Goal: Navigation & Orientation: Find specific page/section

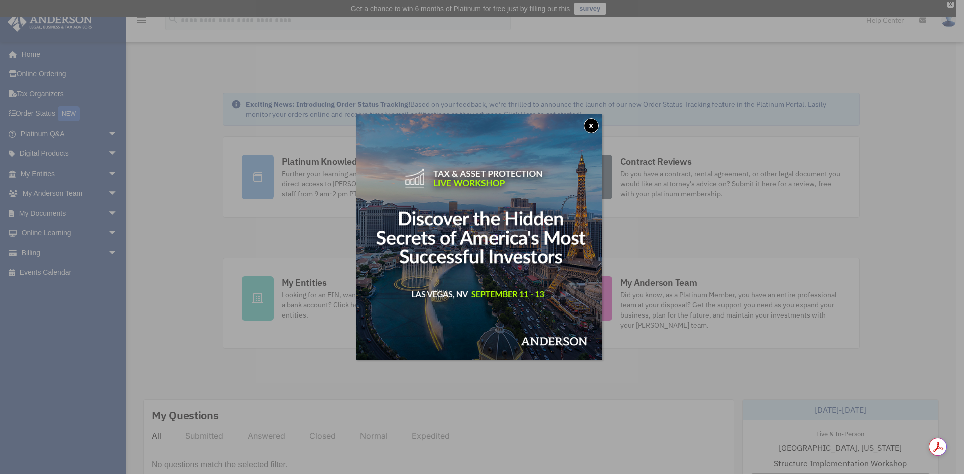
click at [592, 124] on button "x" at bounding box center [591, 125] width 15 height 15
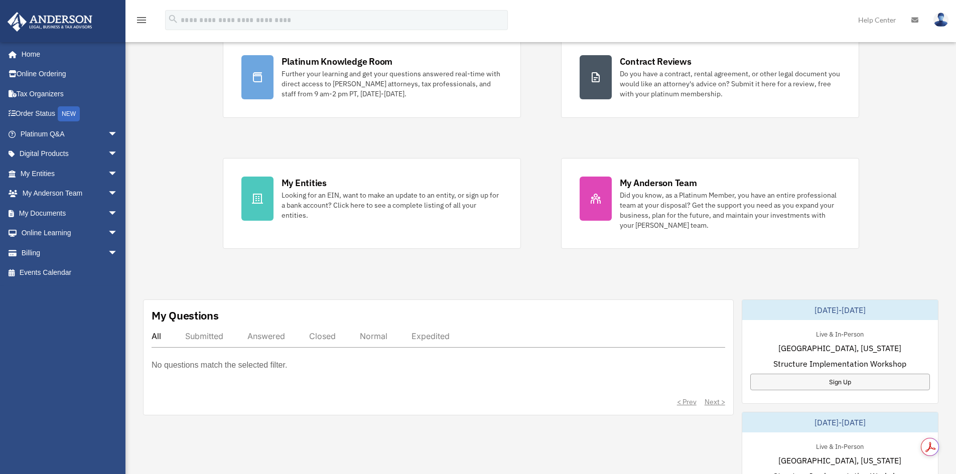
scroll to position [100, 0]
click at [80, 216] on link "My Documents arrow_drop_down" at bounding box center [70, 213] width 126 height 20
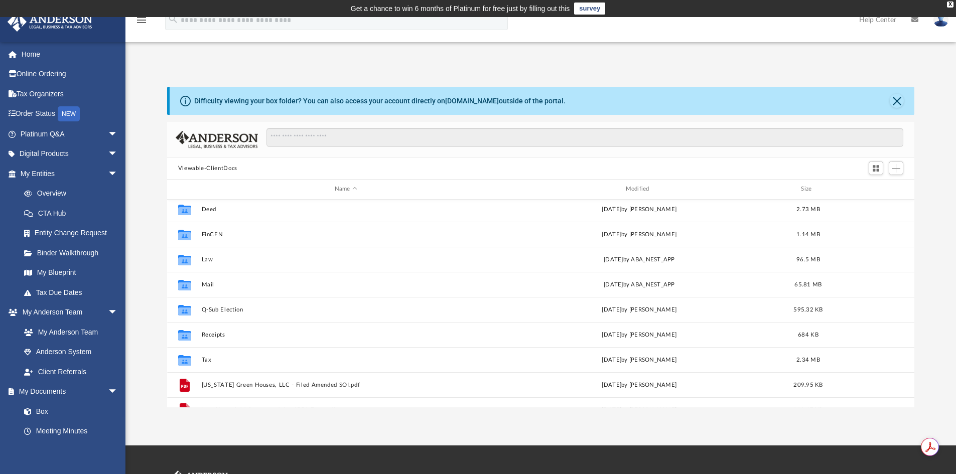
scroll to position [43, 0]
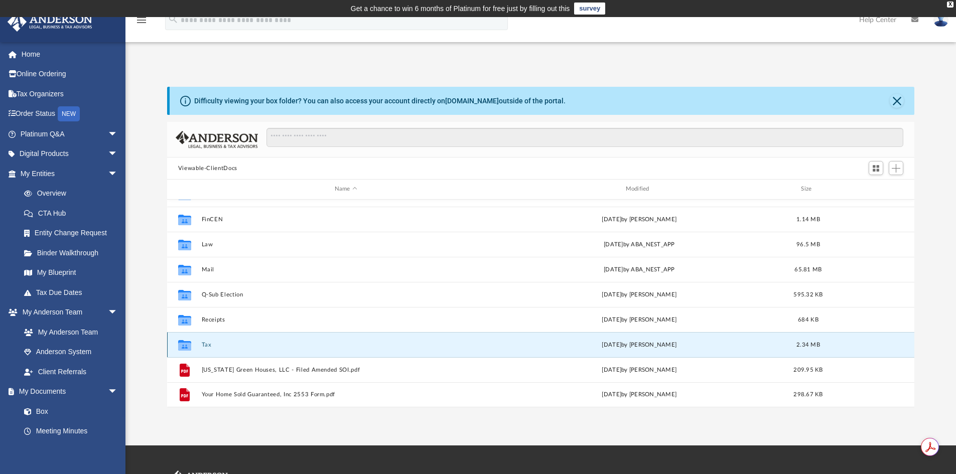
click at [209, 342] on button "Tax" at bounding box center [345, 345] width 289 height 7
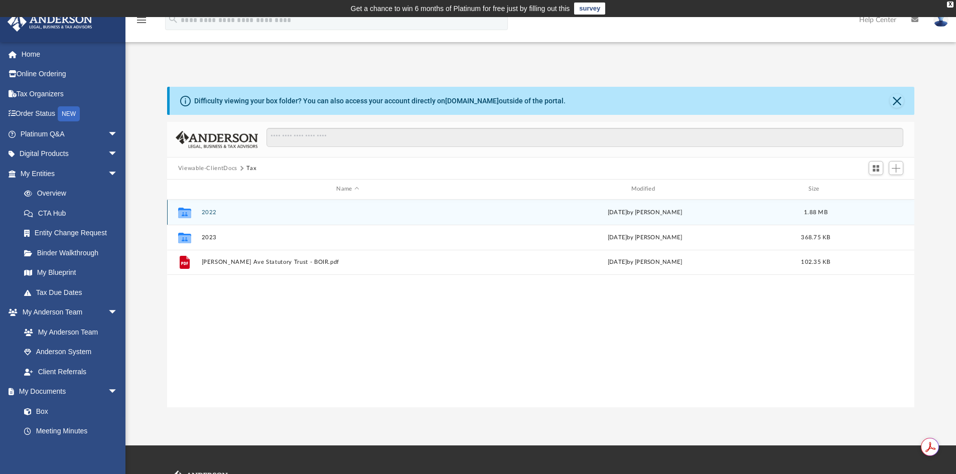
scroll to position [0, 0]
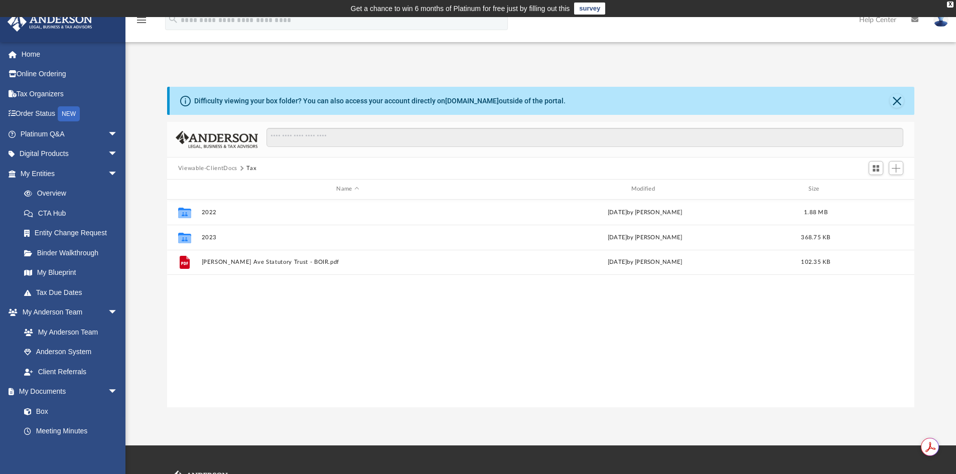
click at [229, 169] on button "Viewable-ClientDocs" at bounding box center [207, 168] width 59 height 9
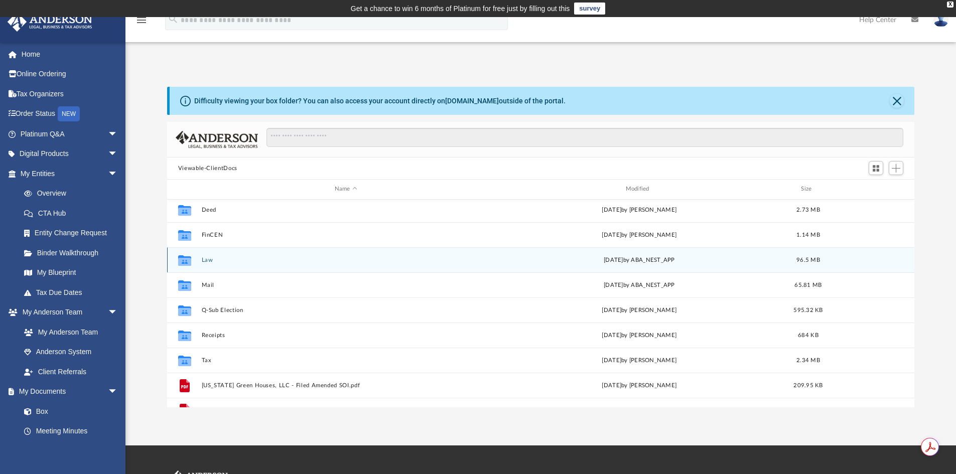
scroll to position [43, 0]
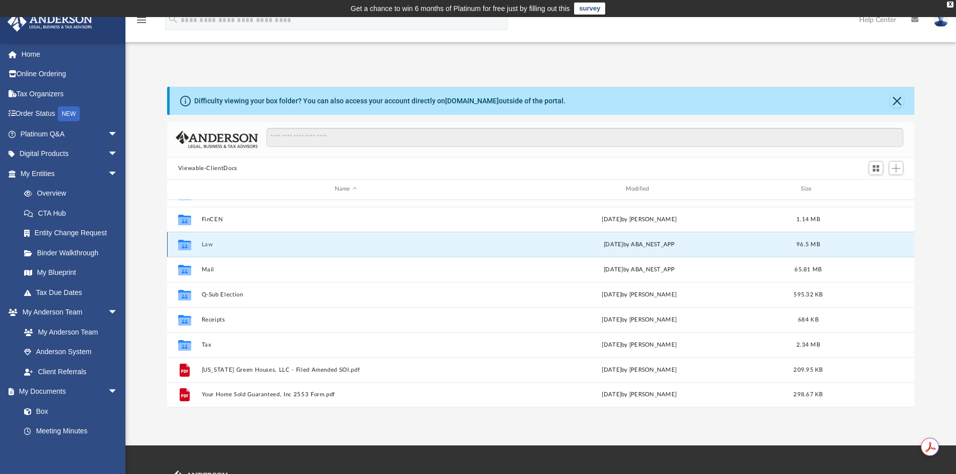
click at [206, 241] on button "Law" at bounding box center [345, 244] width 289 height 7
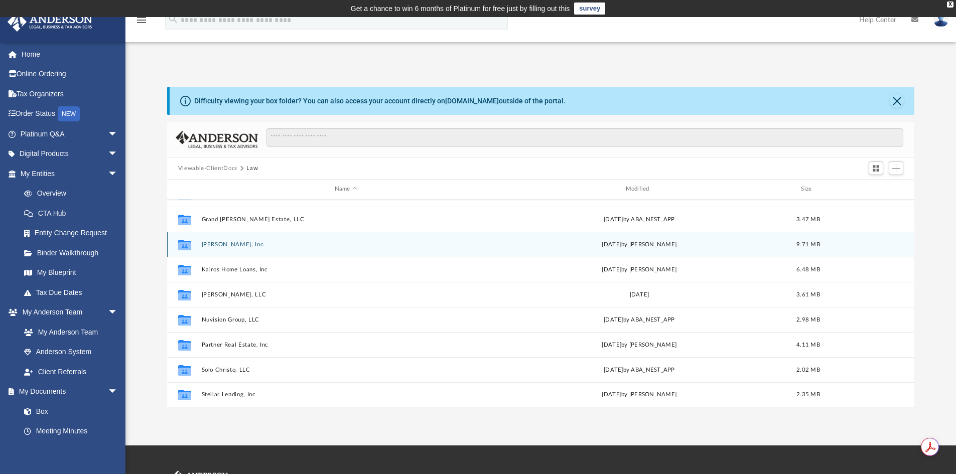
scroll to position [0, 0]
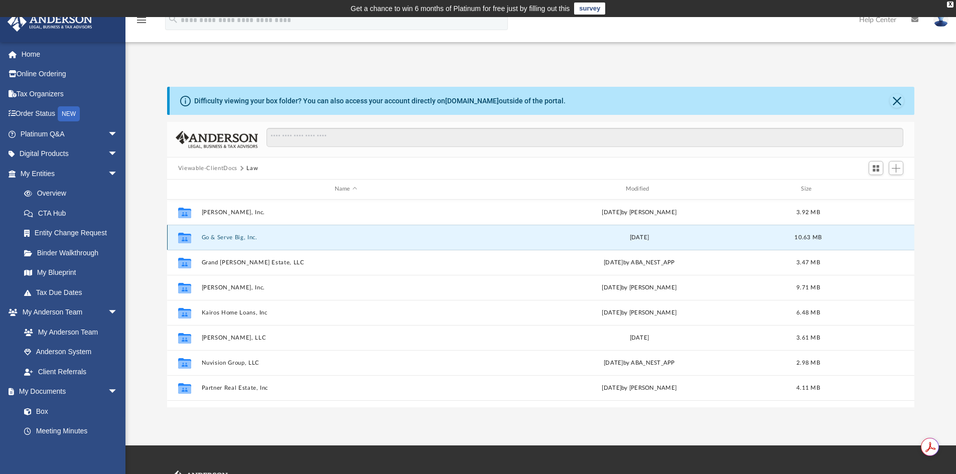
click at [213, 238] on button "Go & Serve Big, Inc." at bounding box center [345, 237] width 289 height 7
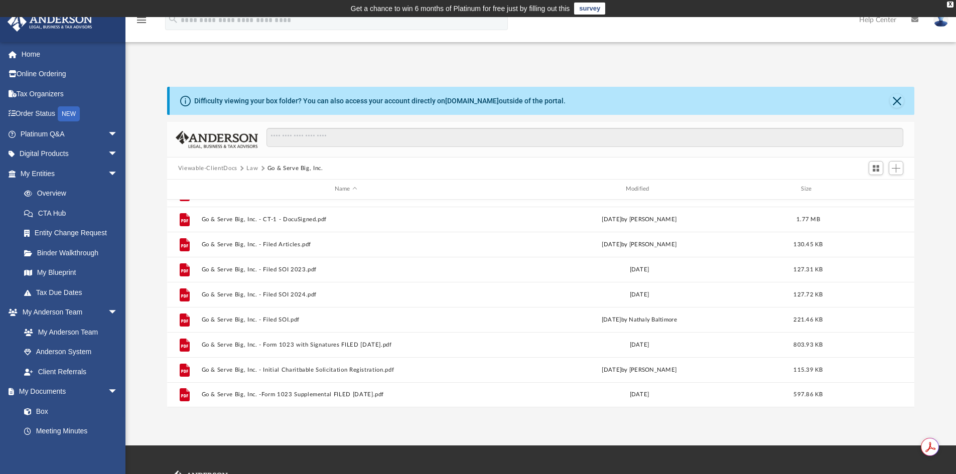
click at [215, 167] on button "Viewable-ClientDocs" at bounding box center [207, 168] width 59 height 9
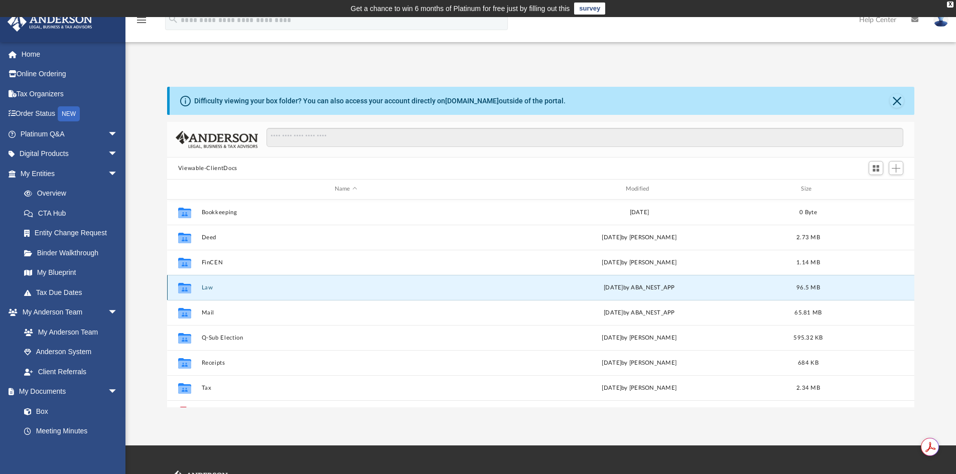
click at [222, 289] on button "Law" at bounding box center [345, 288] width 289 height 7
